Goal: Task Accomplishment & Management: Complete application form

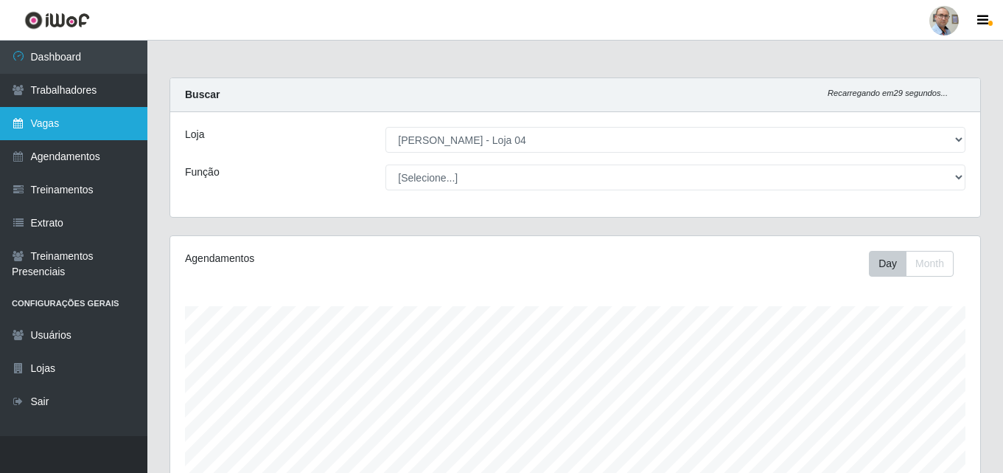
click at [49, 118] on link "Vagas" at bounding box center [73, 123] width 147 height 33
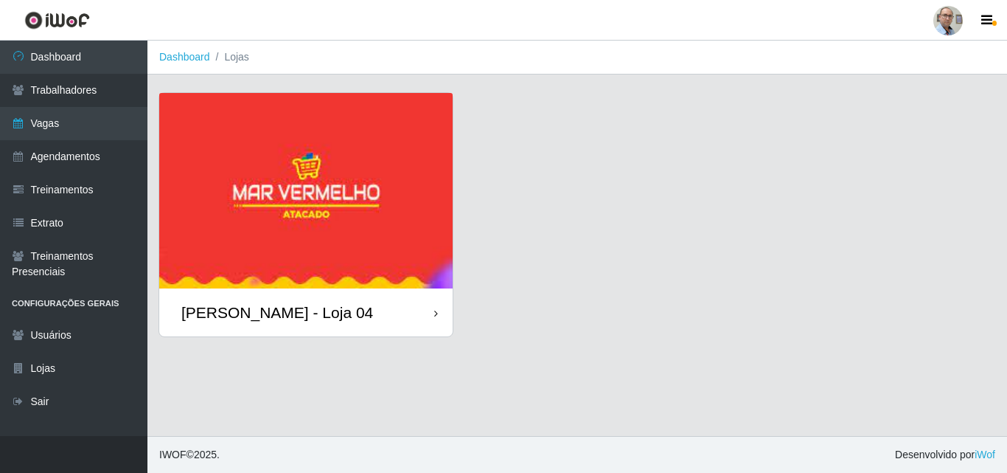
click at [252, 308] on div "[PERSON_NAME] - Loja 04" at bounding box center [277, 312] width 192 height 18
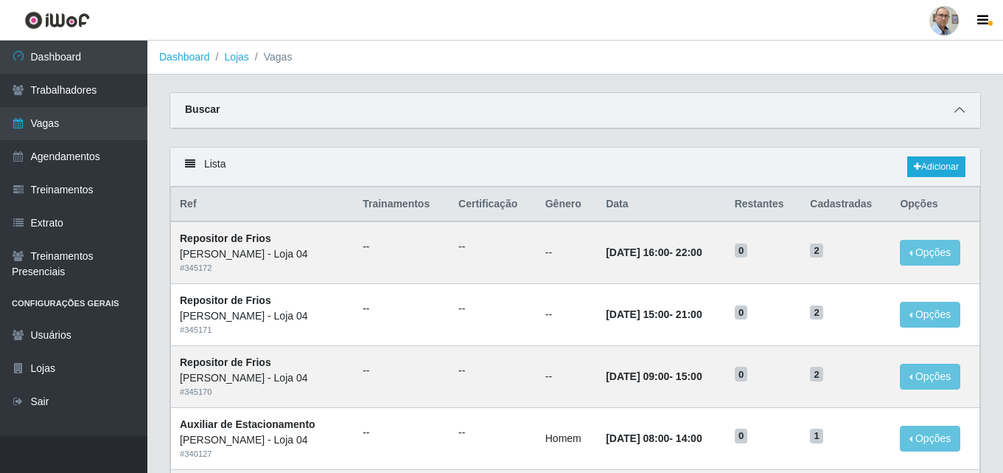
click at [963, 107] on icon at bounding box center [960, 110] width 10 height 10
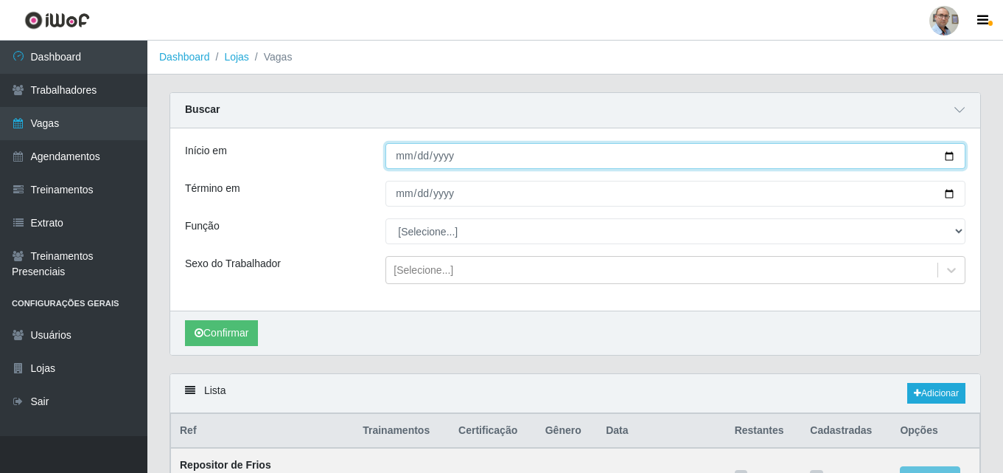
click at [947, 155] on input "Início em" at bounding box center [676, 156] width 580 height 26
type input "[DATE]"
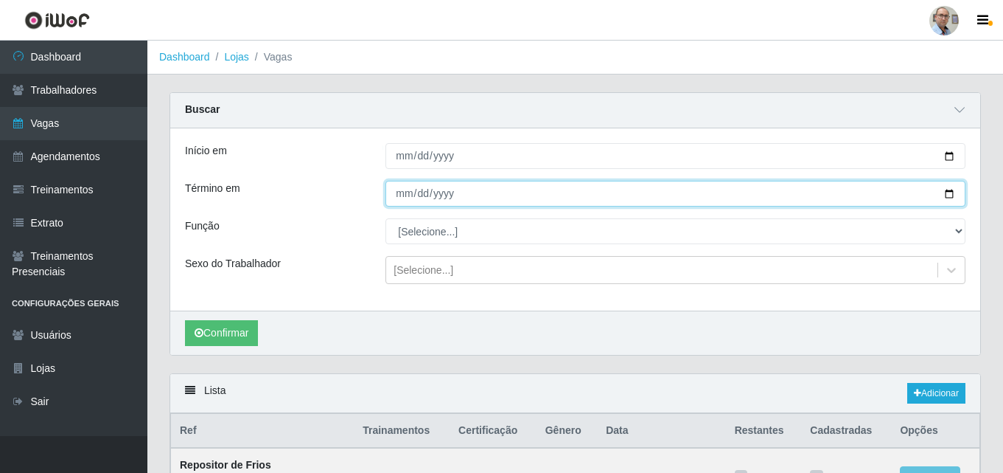
click at [950, 193] on input "Término em" at bounding box center [676, 194] width 580 height 26
type input "[DATE]"
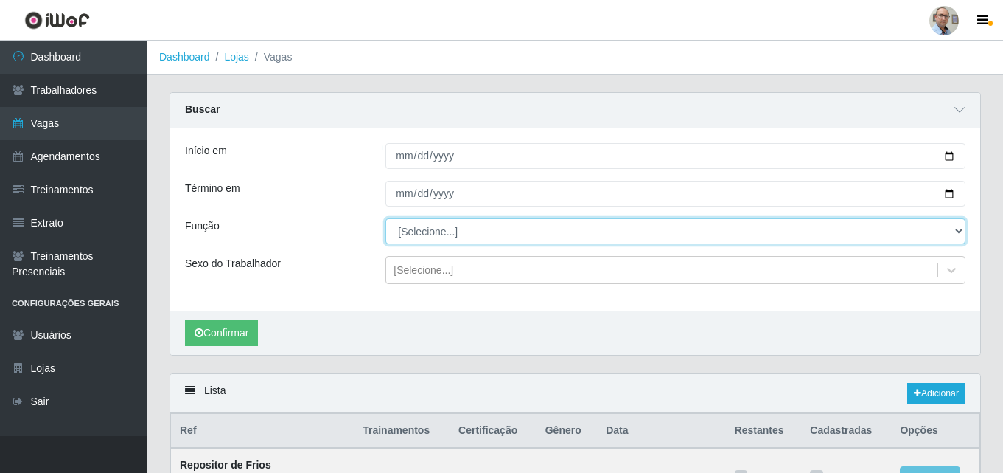
click at [481, 222] on select "[Selecione...] ASG ASG + ASG ++ Auxiliar de Depósito Auxiliar de Depósito + Aux…" at bounding box center [676, 231] width 580 height 26
select select "110"
click at [386, 219] on select "[Selecione...] ASG ASG + ASG ++ Auxiliar de Depósito Auxiliar de Depósito + Aux…" at bounding box center [676, 231] width 580 height 26
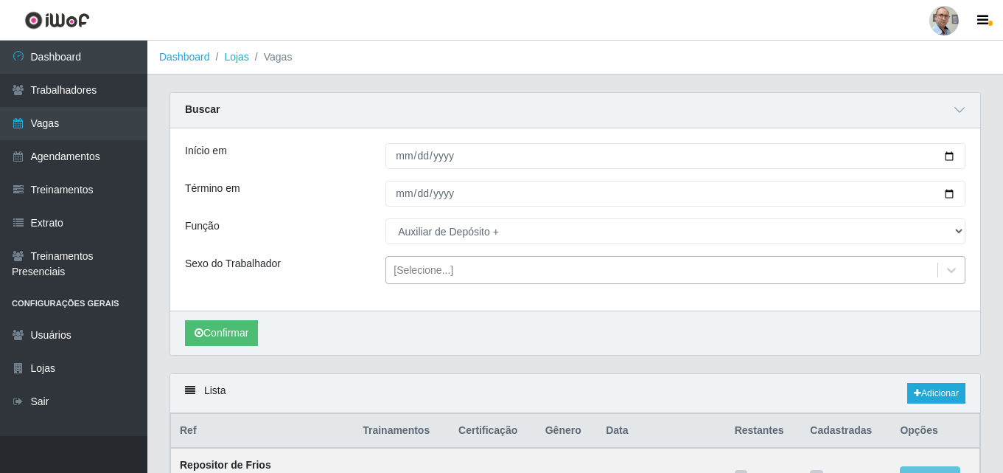
click at [432, 266] on div "[Selecione...]" at bounding box center [424, 269] width 60 height 15
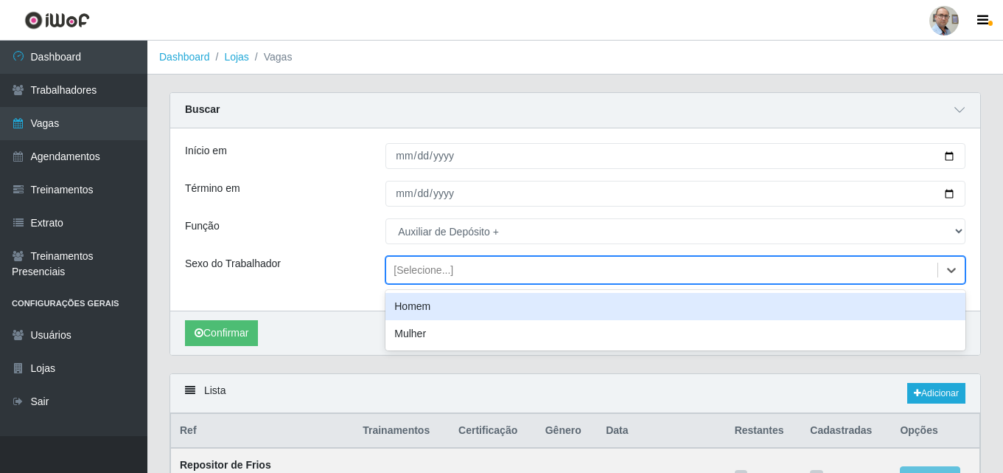
click at [406, 303] on div "Homem" at bounding box center [676, 306] width 580 height 27
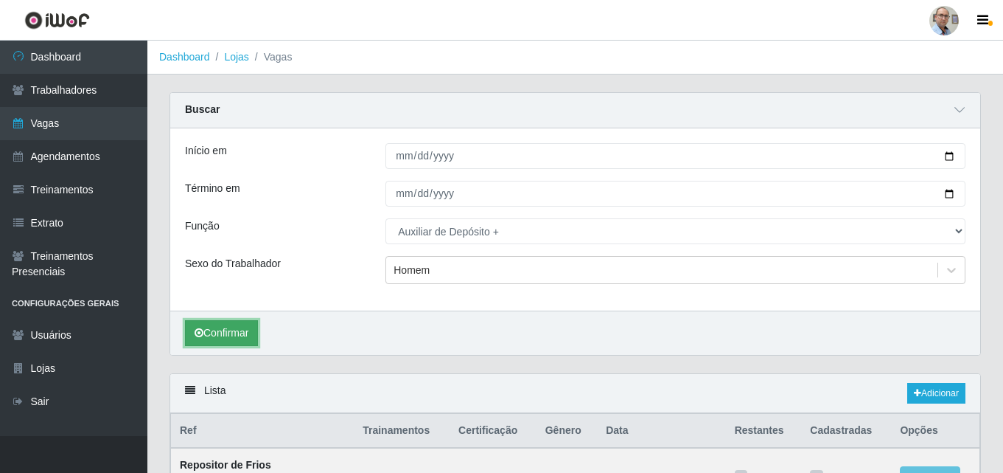
click at [212, 335] on button "Confirmar" at bounding box center [221, 333] width 73 height 26
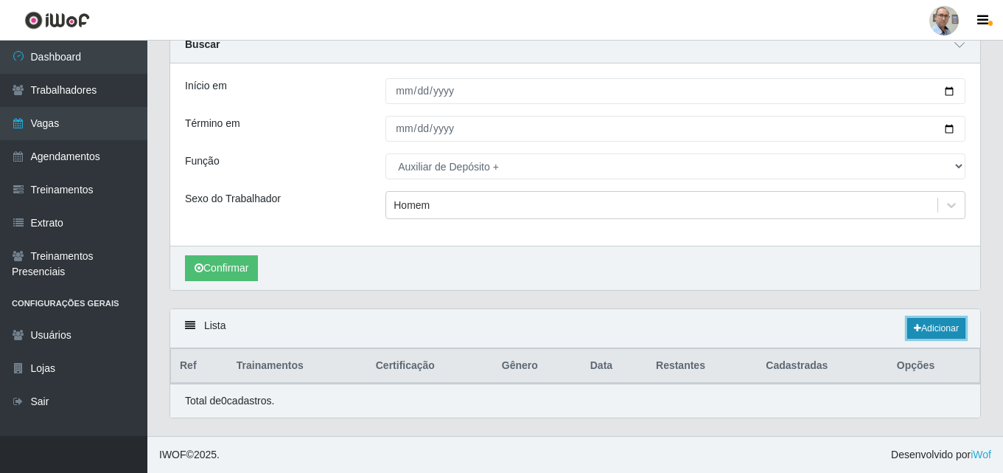
click at [924, 321] on link "Adicionar" at bounding box center [936, 328] width 58 height 21
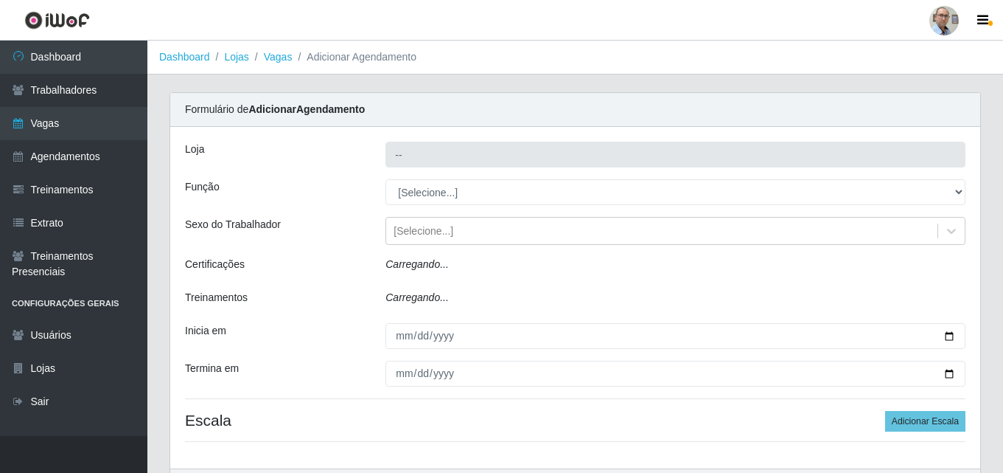
type input "[PERSON_NAME] - Loja 04"
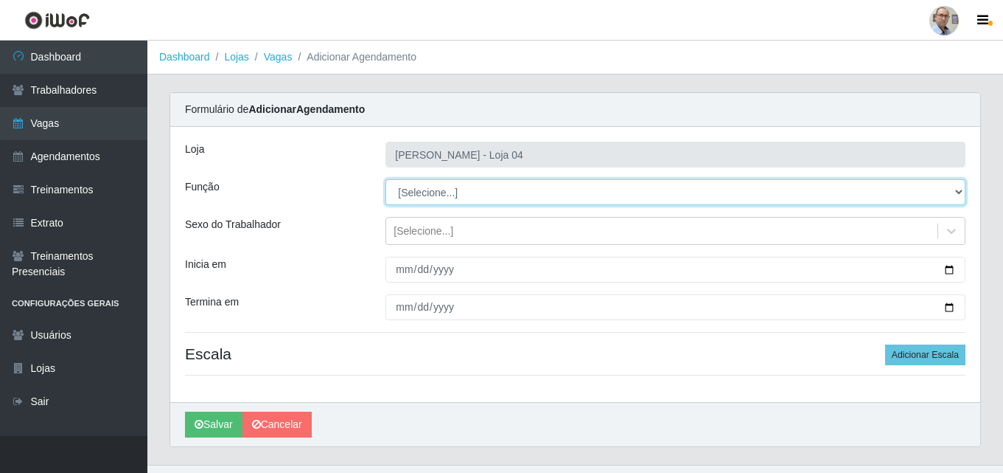
click at [445, 195] on select "[Selecione...] ASG ASG + ASG ++ Auxiliar de Depósito Auxiliar de Depósito + Aux…" at bounding box center [676, 192] width 580 height 26
select select "110"
click at [386, 179] on select "[Selecione...] ASG ASG + ASG ++ Auxiliar de Depósito Auxiliar de Depósito + Aux…" at bounding box center [676, 192] width 580 height 26
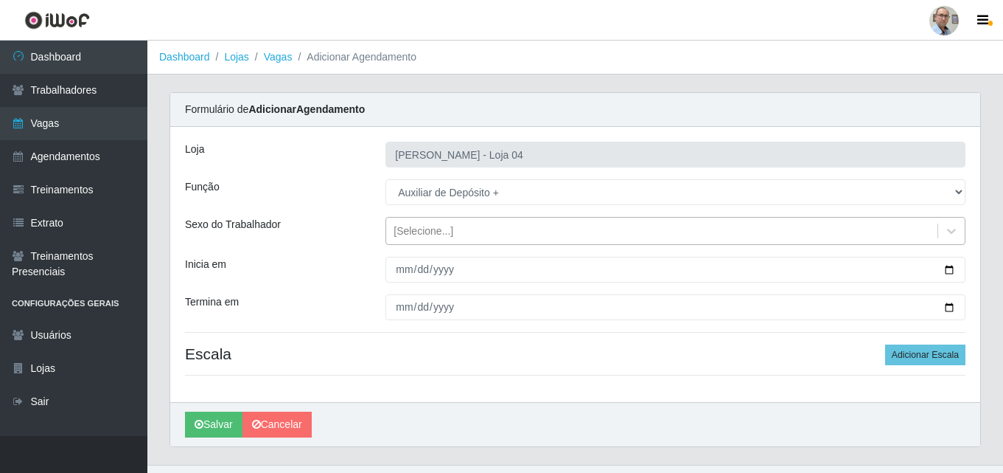
click at [431, 234] on div "[Selecione...]" at bounding box center [424, 230] width 60 height 15
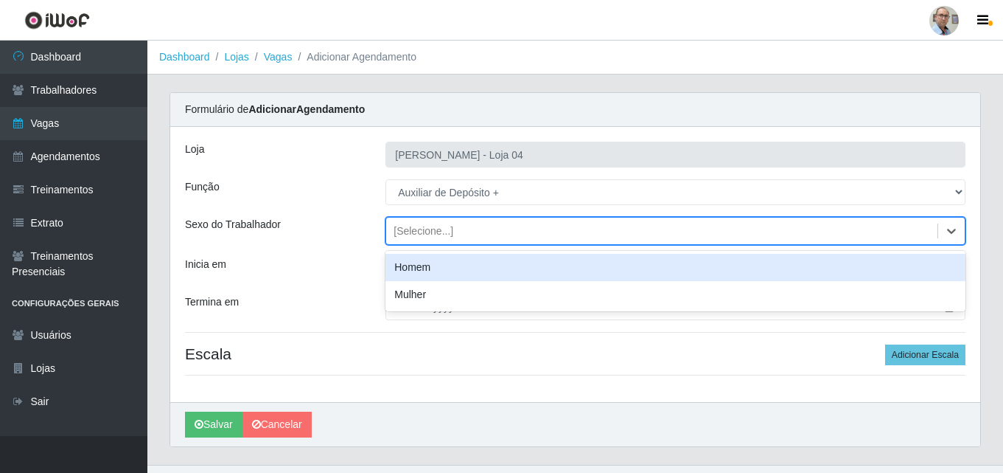
click at [407, 277] on div "Homem" at bounding box center [676, 267] width 580 height 27
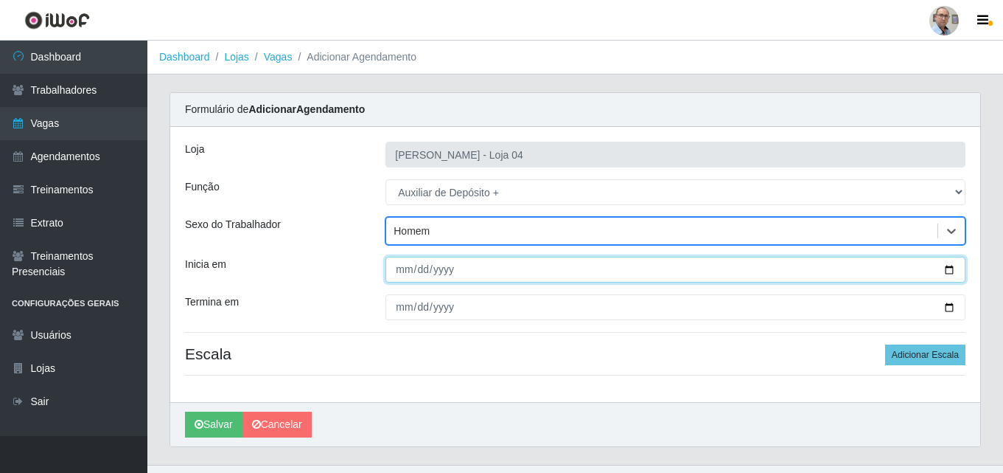
click at [947, 268] on input "Inicia em" at bounding box center [676, 270] width 580 height 26
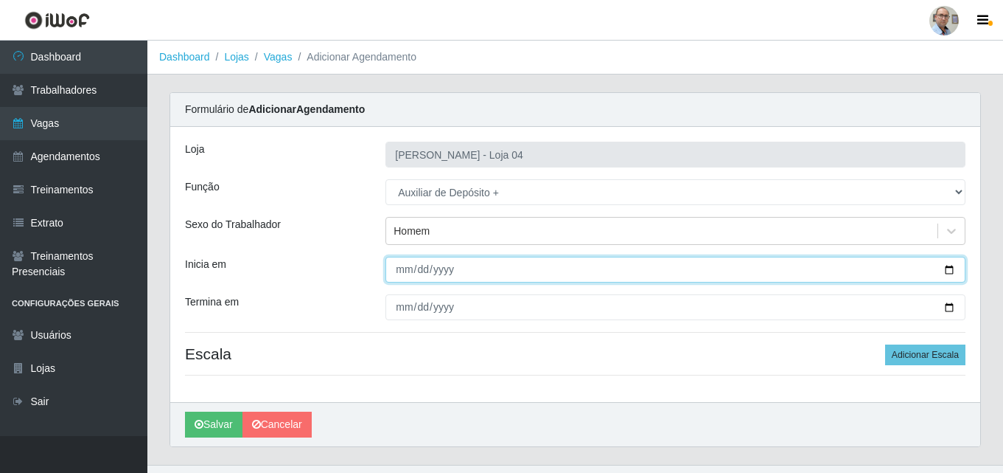
type input "[DATE]"
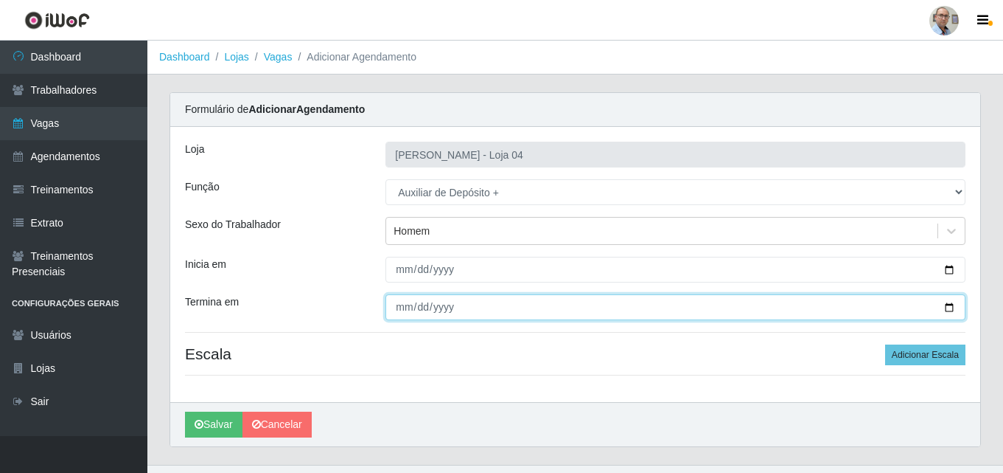
click at [946, 304] on input "Termina em" at bounding box center [676, 307] width 580 height 26
type input "[DATE]"
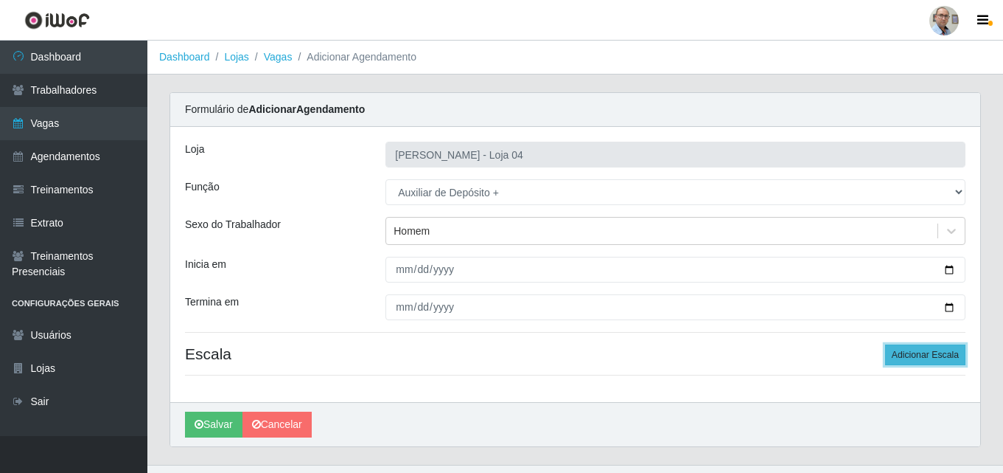
click at [932, 356] on button "Adicionar Escala" at bounding box center [925, 354] width 80 height 21
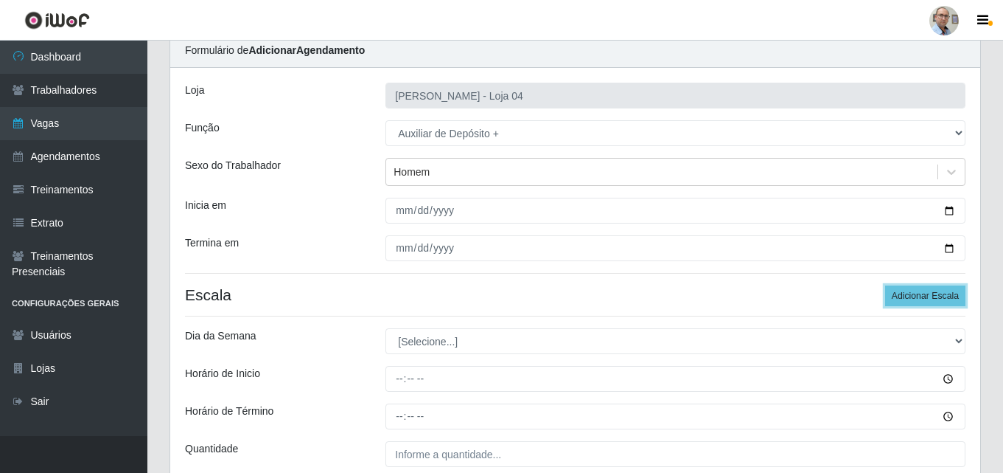
scroll to position [147, 0]
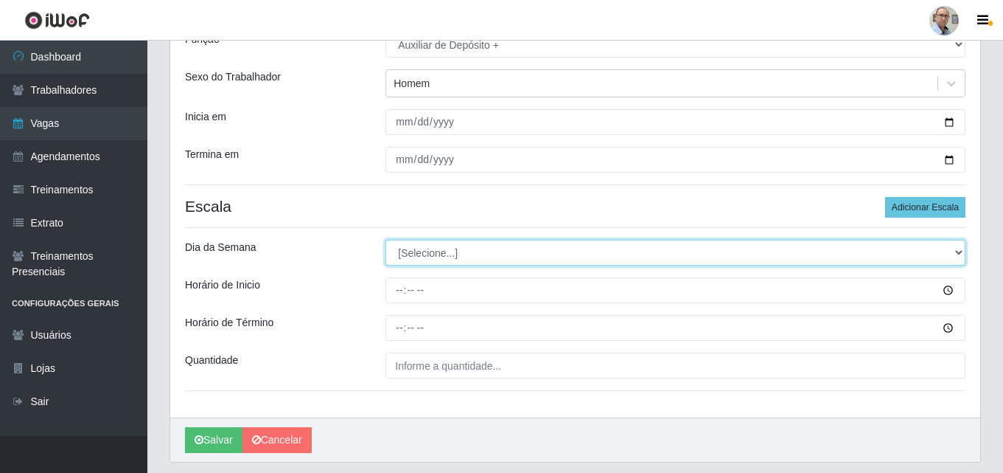
click at [444, 246] on select "[Selecione...] Segunda Terça Quarta Quinta Sexta Sábado Domingo" at bounding box center [676, 253] width 580 height 26
select select "6"
click at [386, 240] on select "[Selecione...] Segunda Terça Quarta Quinta Sexta Sábado Domingo" at bounding box center [676, 253] width 580 height 26
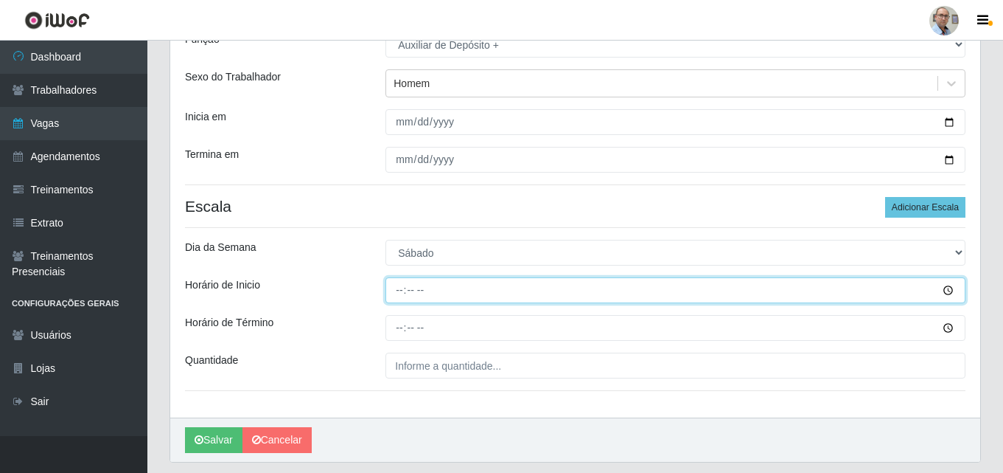
click at [397, 297] on input "Horário de Inicio" at bounding box center [676, 290] width 580 height 26
type input "08:00"
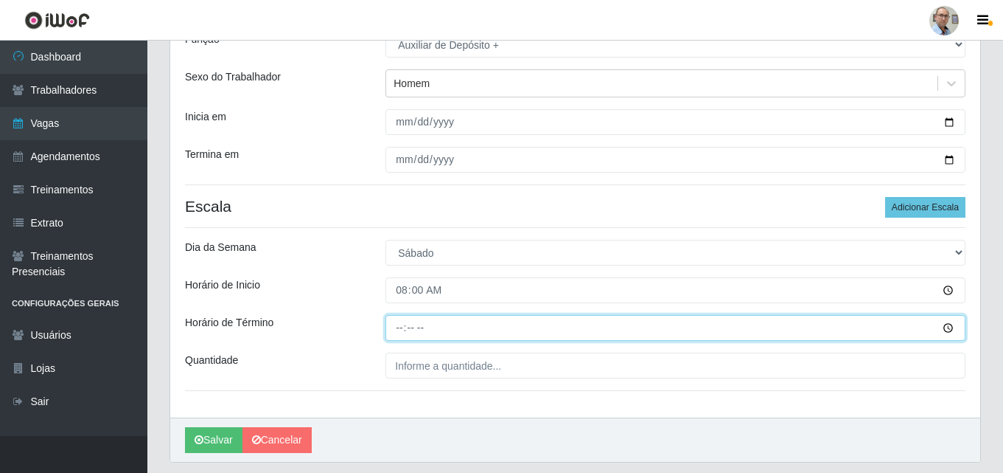
type input "14:00"
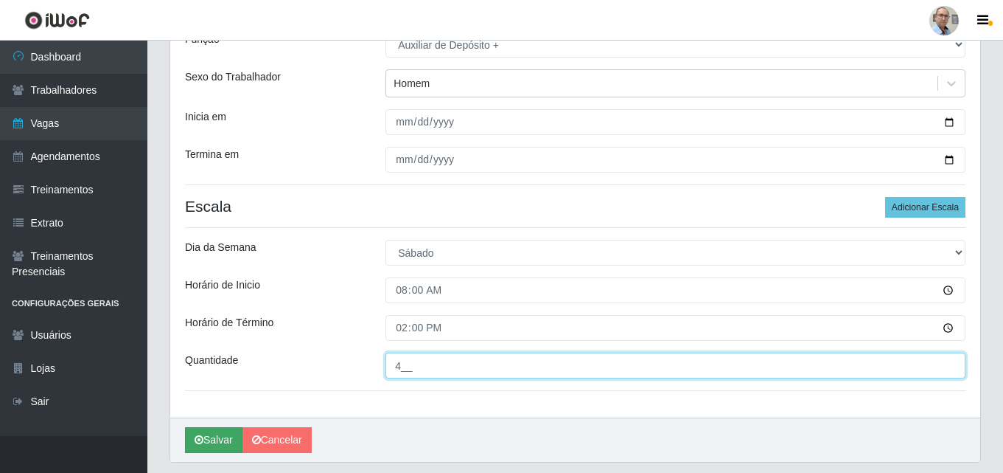
type input "4__"
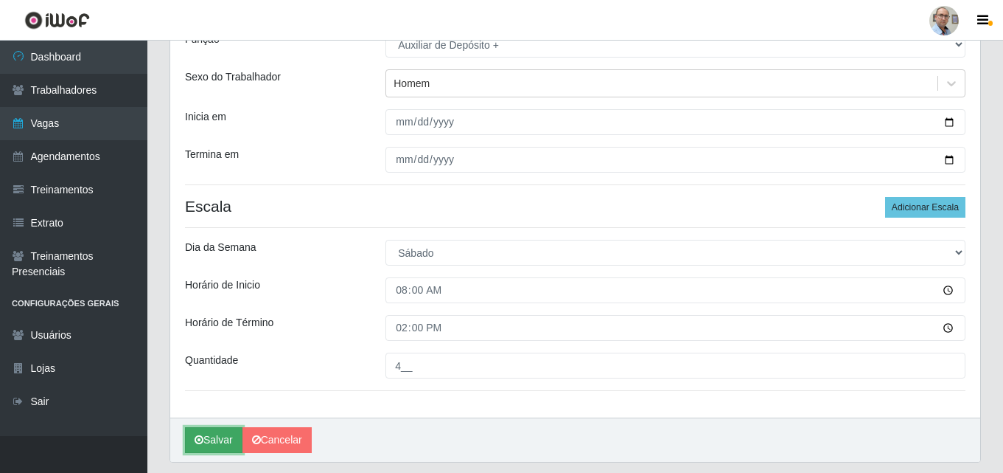
click at [206, 437] on button "Salvar" at bounding box center [214, 440] width 58 height 26
